Goal: Transaction & Acquisition: Book appointment/travel/reservation

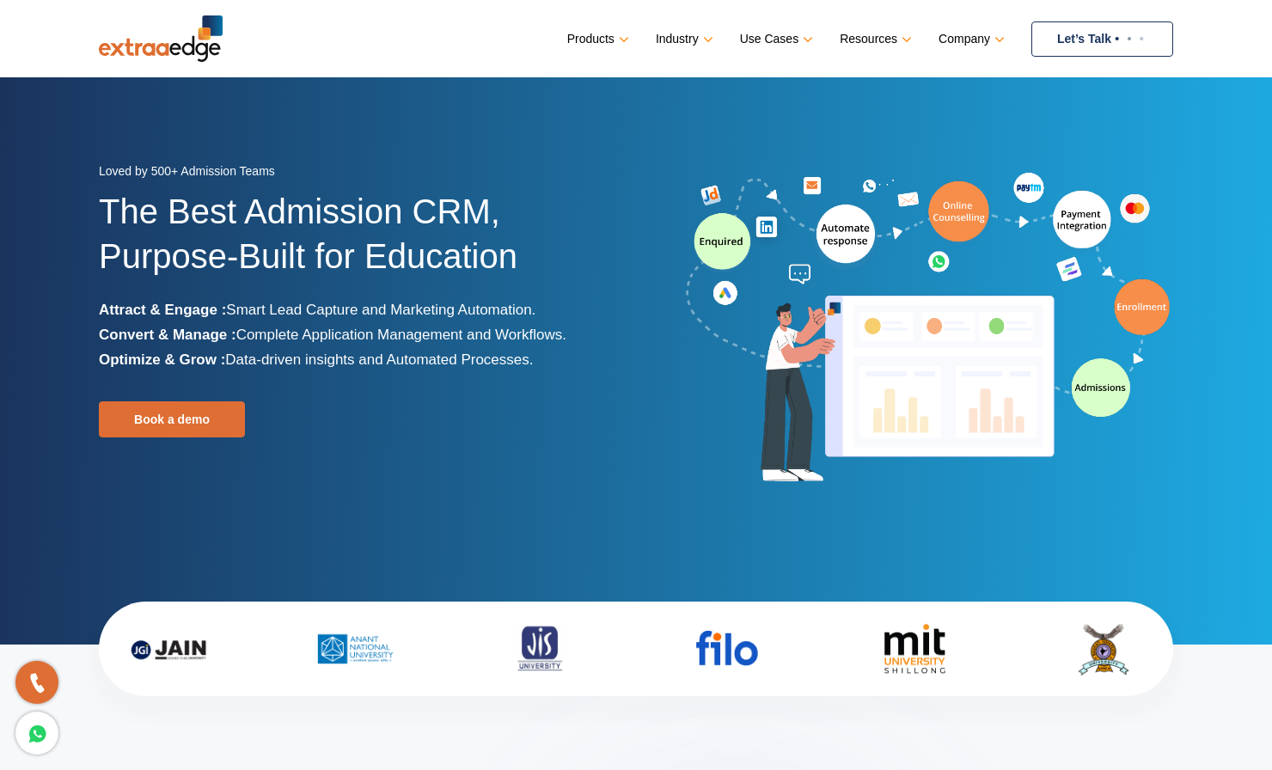
click at [1118, 40] on img at bounding box center [1129, 38] width 36 height 7
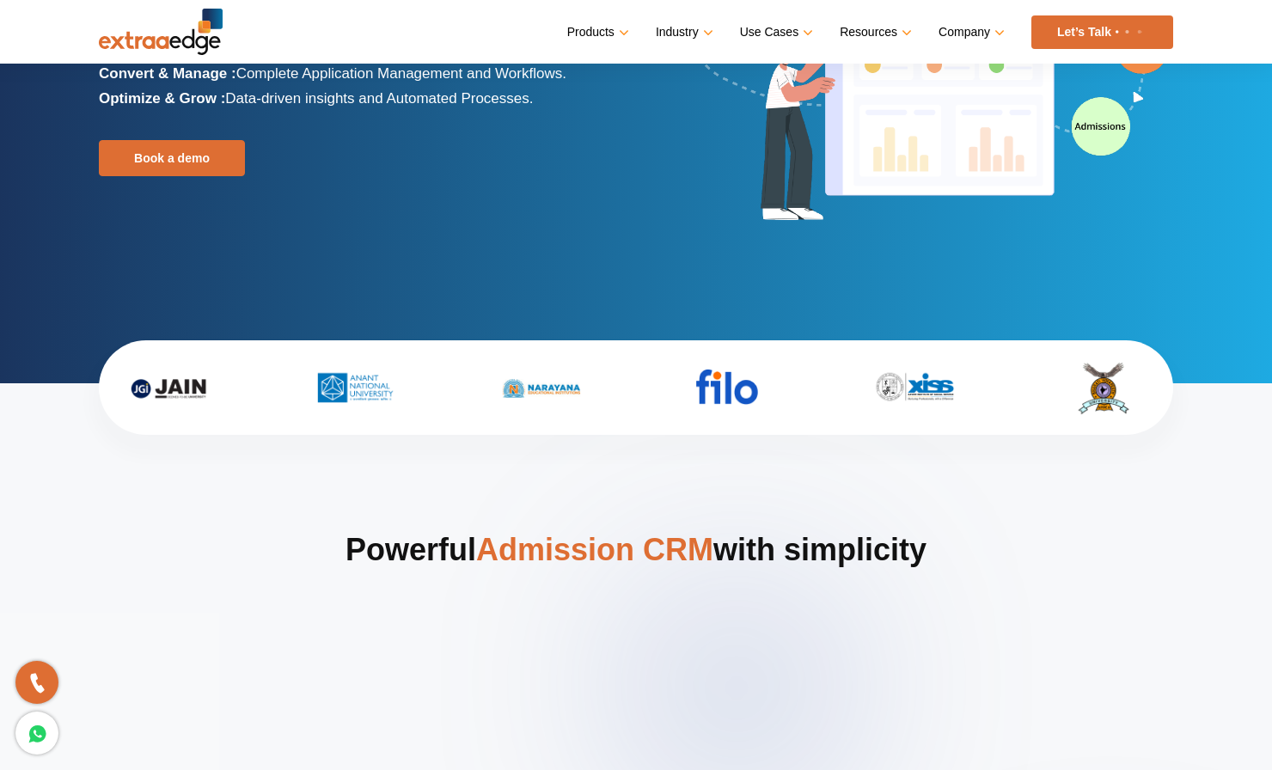
scroll to position [160, 0]
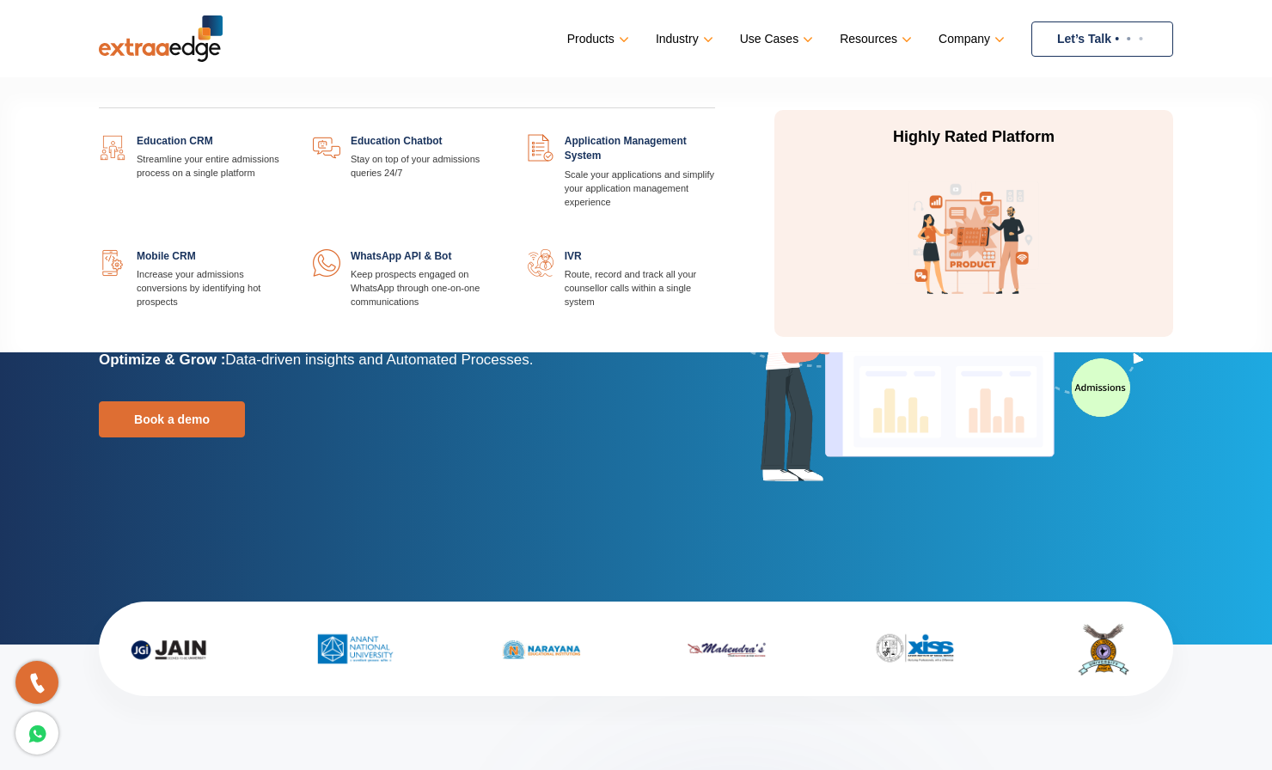
click at [287, 134] on link at bounding box center [287, 134] width 0 height 0
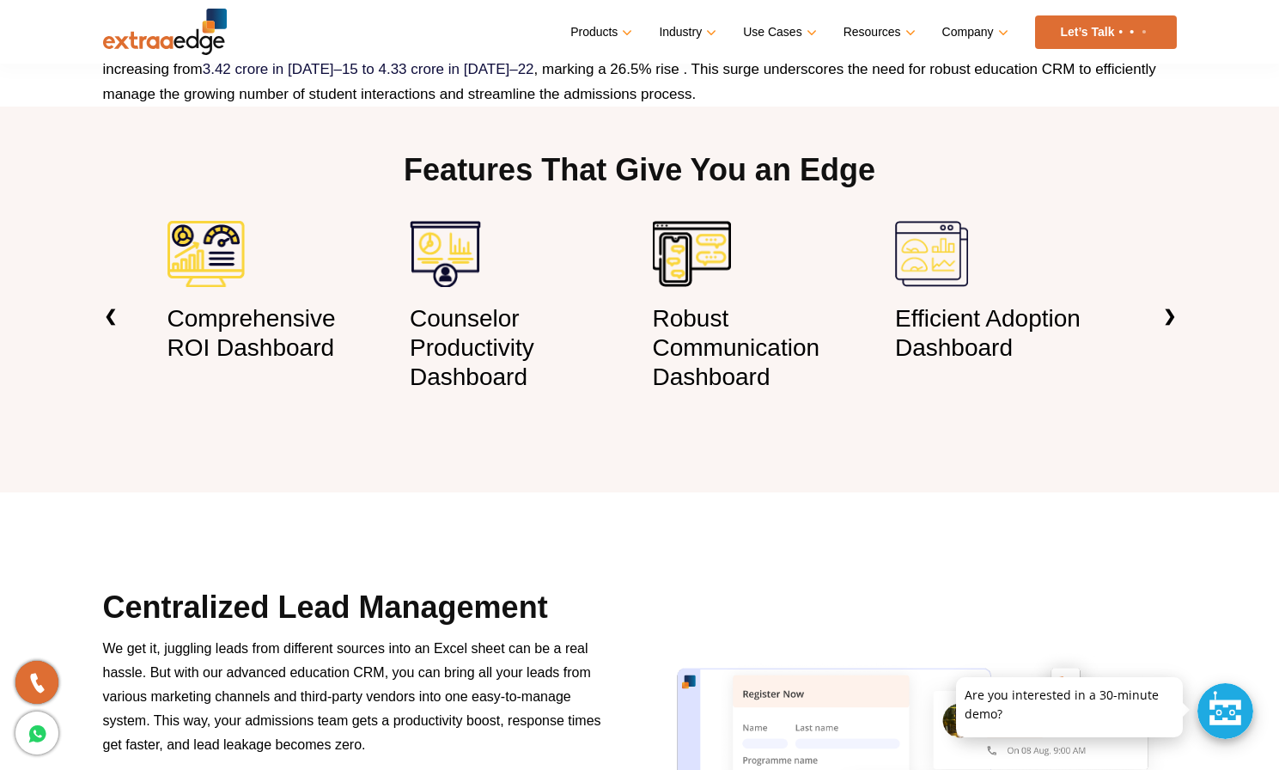
scroll to position [1190, 0]
